Goal: Browse casually: Explore the website without a specific task or goal

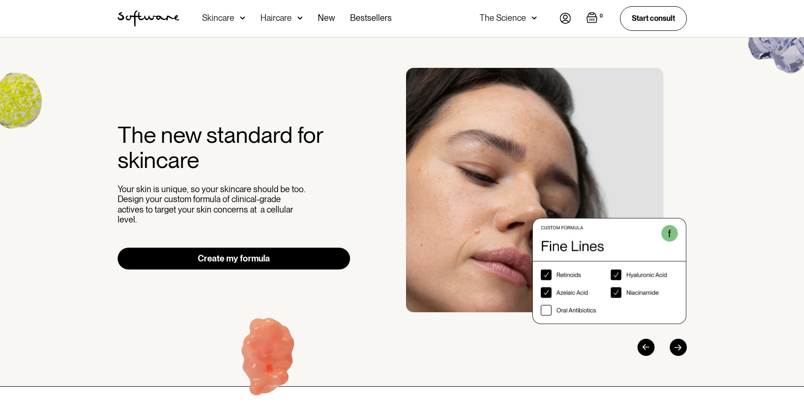
click at [542, 310] on img "2 / 3" at bounding box center [546, 196] width 281 height 256
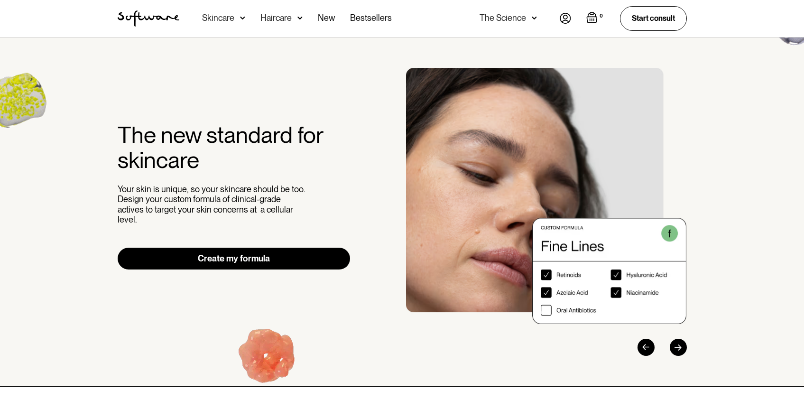
click at [378, 184] on div "The new standard for skincare Your skin is unique, so your skincare should be t…" at bounding box center [402, 212] width 592 height 288
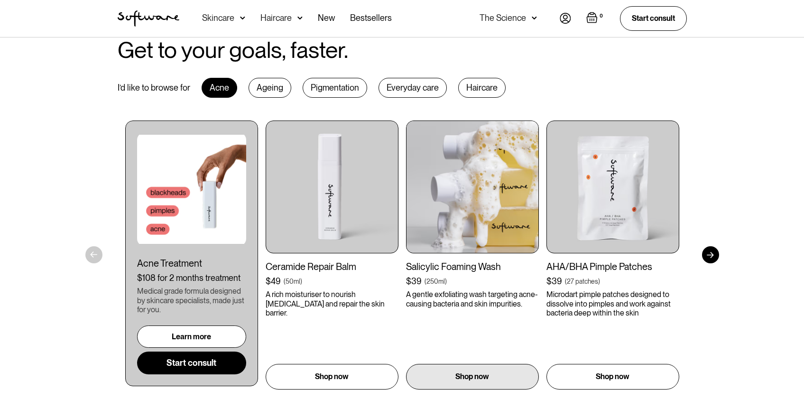
scroll to position [537, 0]
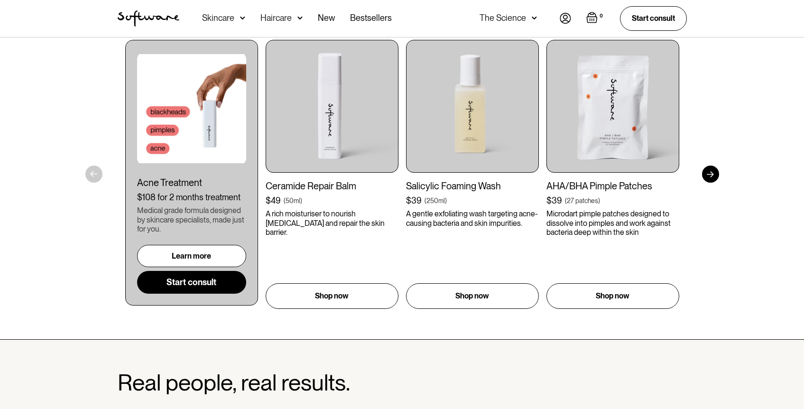
click at [87, 170] on div "Get to your goals, faster. I’d like to browse for Acne Ageing Pigmentation Ever…" at bounding box center [402, 132] width 804 height 413
click at [716, 171] on div at bounding box center [710, 174] width 17 height 17
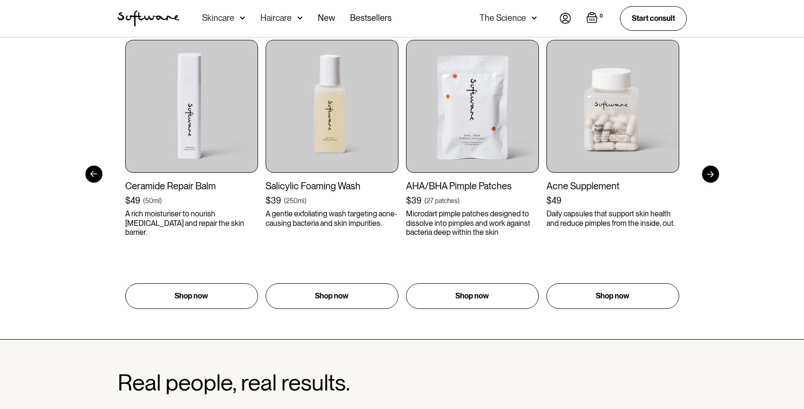
click at [716, 171] on div at bounding box center [710, 174] width 17 height 17
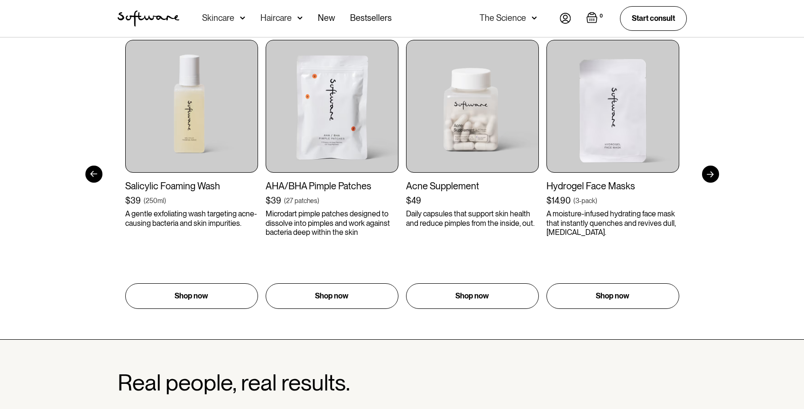
click at [717, 172] on div at bounding box center [710, 174] width 17 height 17
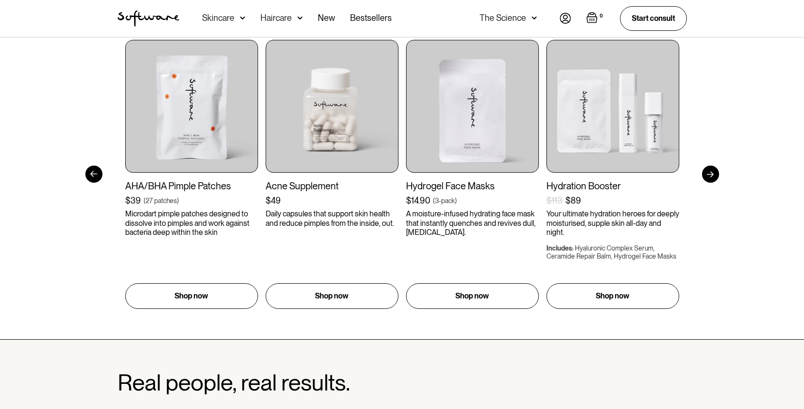
click at [717, 172] on div at bounding box center [710, 174] width 17 height 17
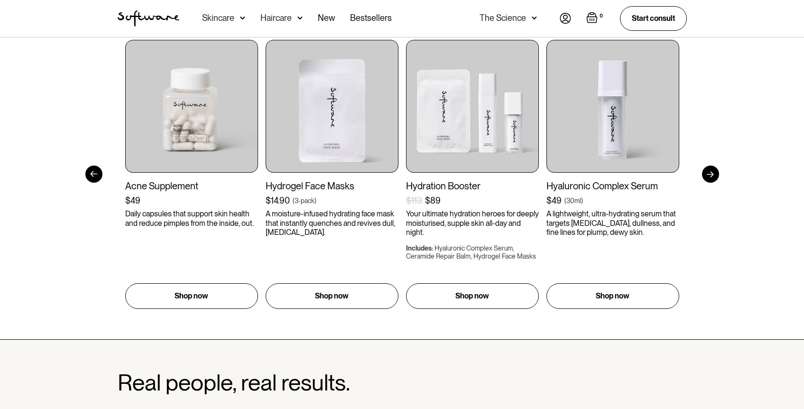
click at [86, 176] on div at bounding box center [93, 174] width 17 height 17
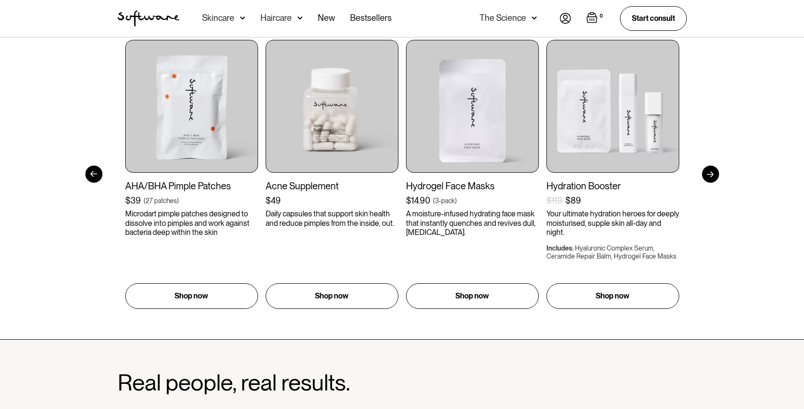
click at [86, 176] on div at bounding box center [93, 174] width 17 height 17
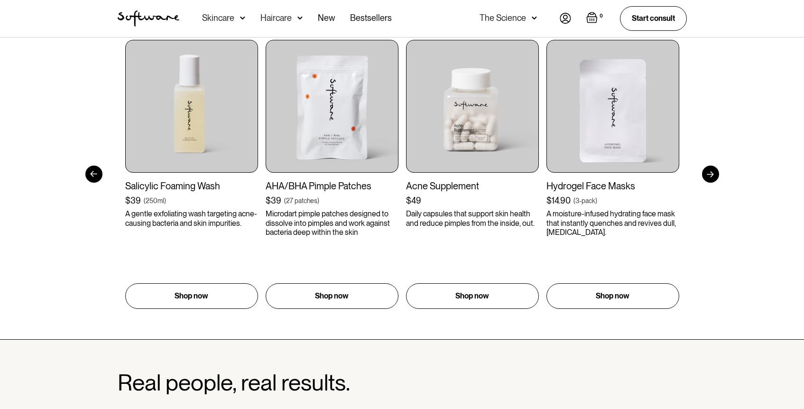
click at [86, 176] on div at bounding box center [93, 174] width 17 height 17
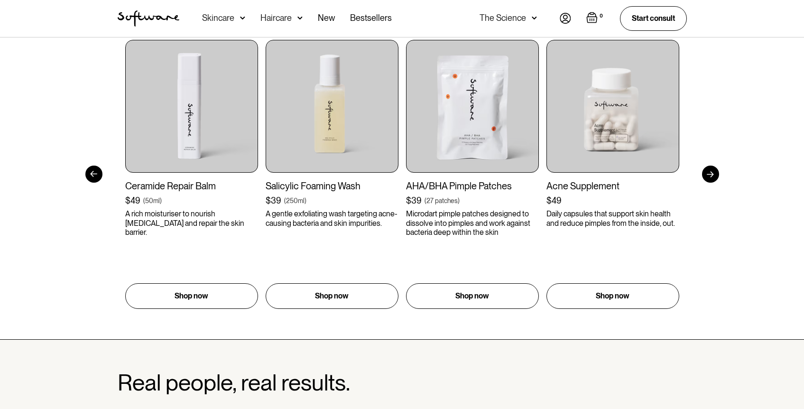
click at [86, 176] on div at bounding box center [93, 174] width 17 height 17
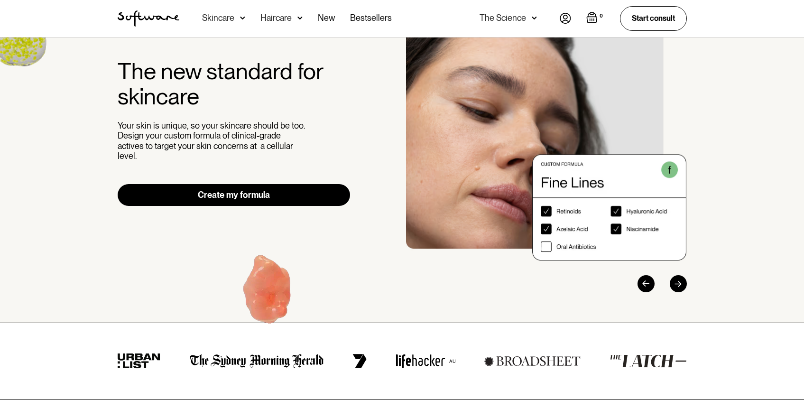
scroll to position [0, 0]
